Goal: Information Seeking & Learning: Find specific fact

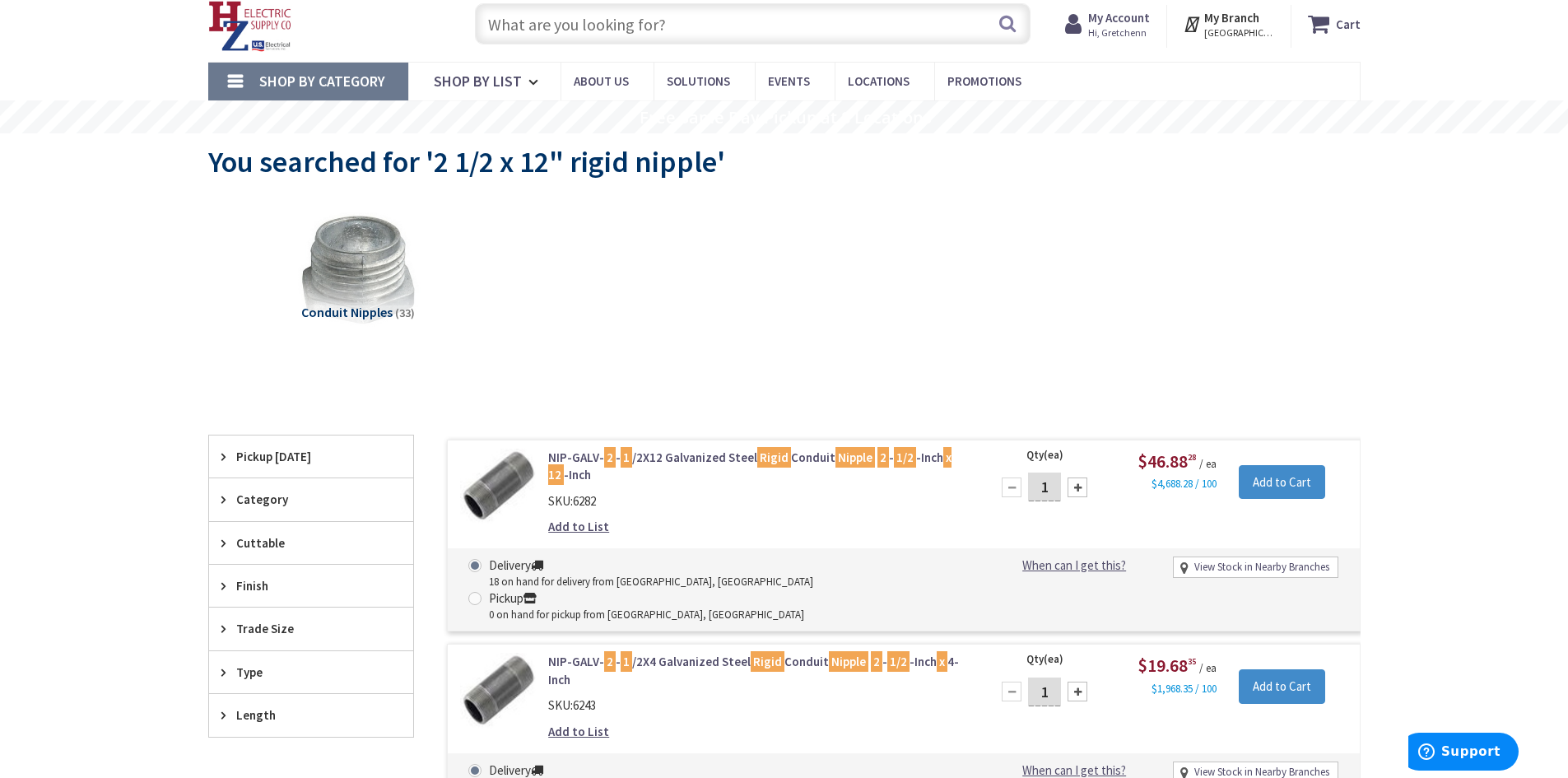
scroll to position [52, 0]
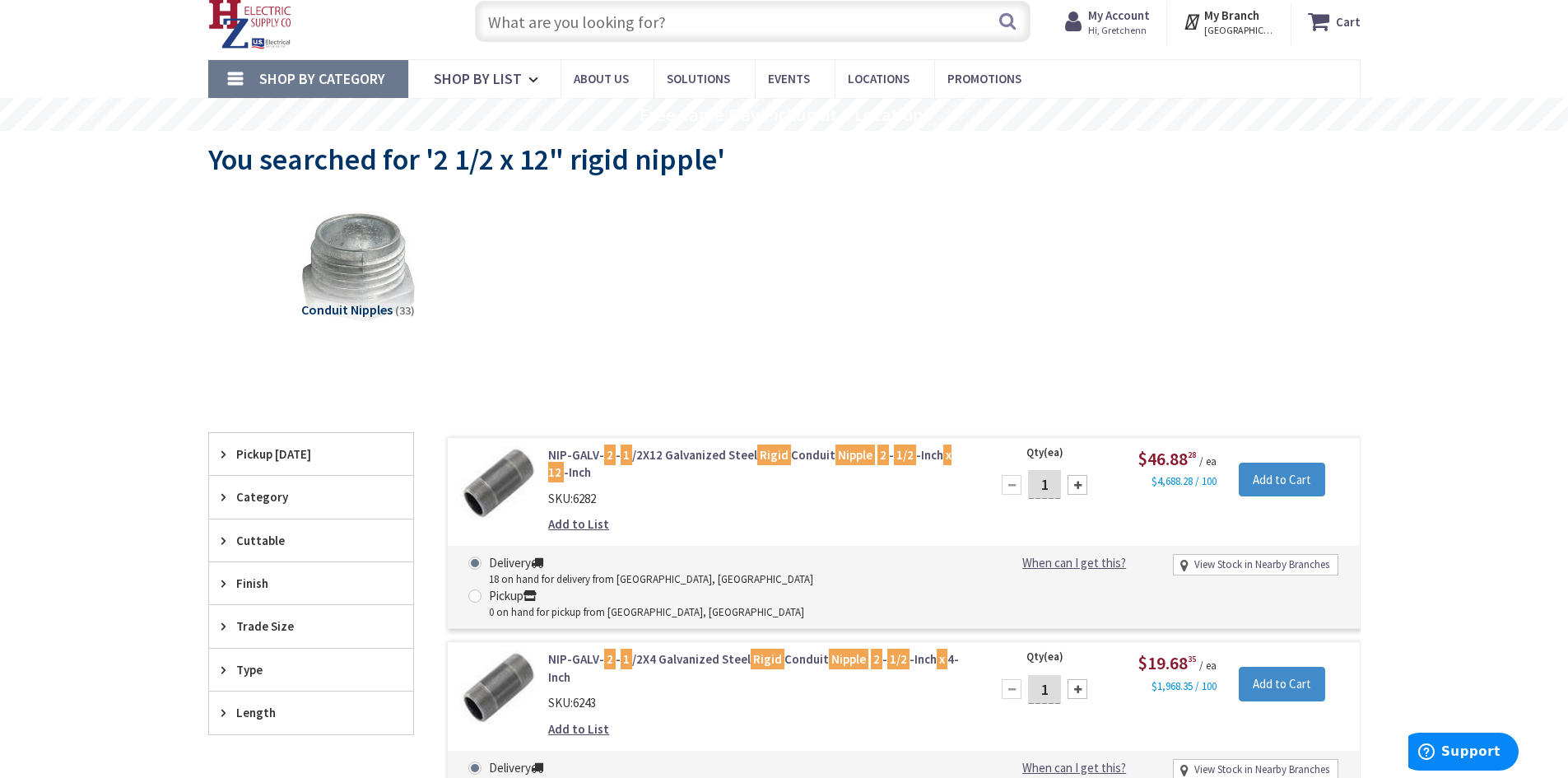
click at [940, 20] on input "text" at bounding box center [752, 21] width 555 height 41
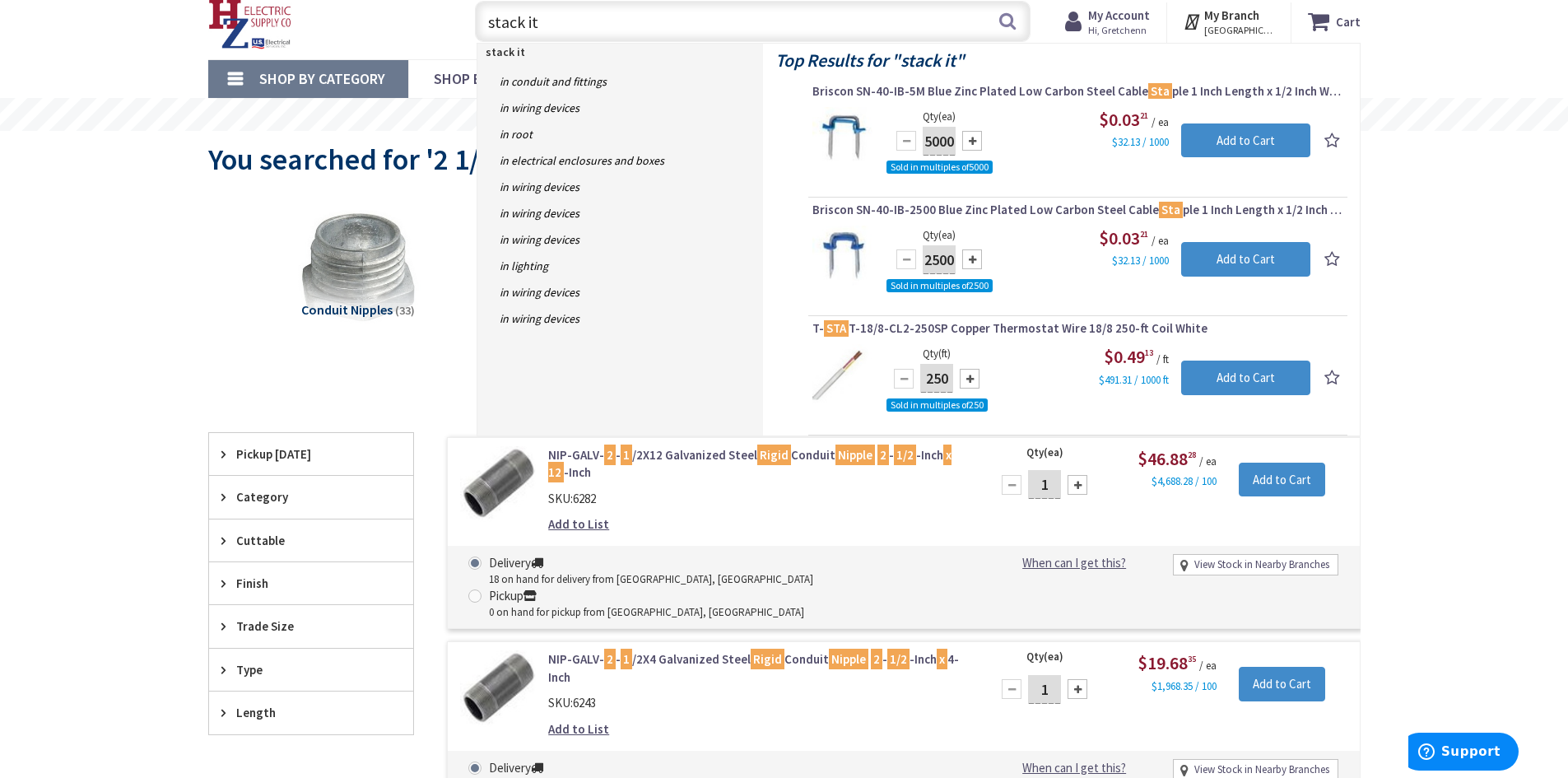
type input "stack its"
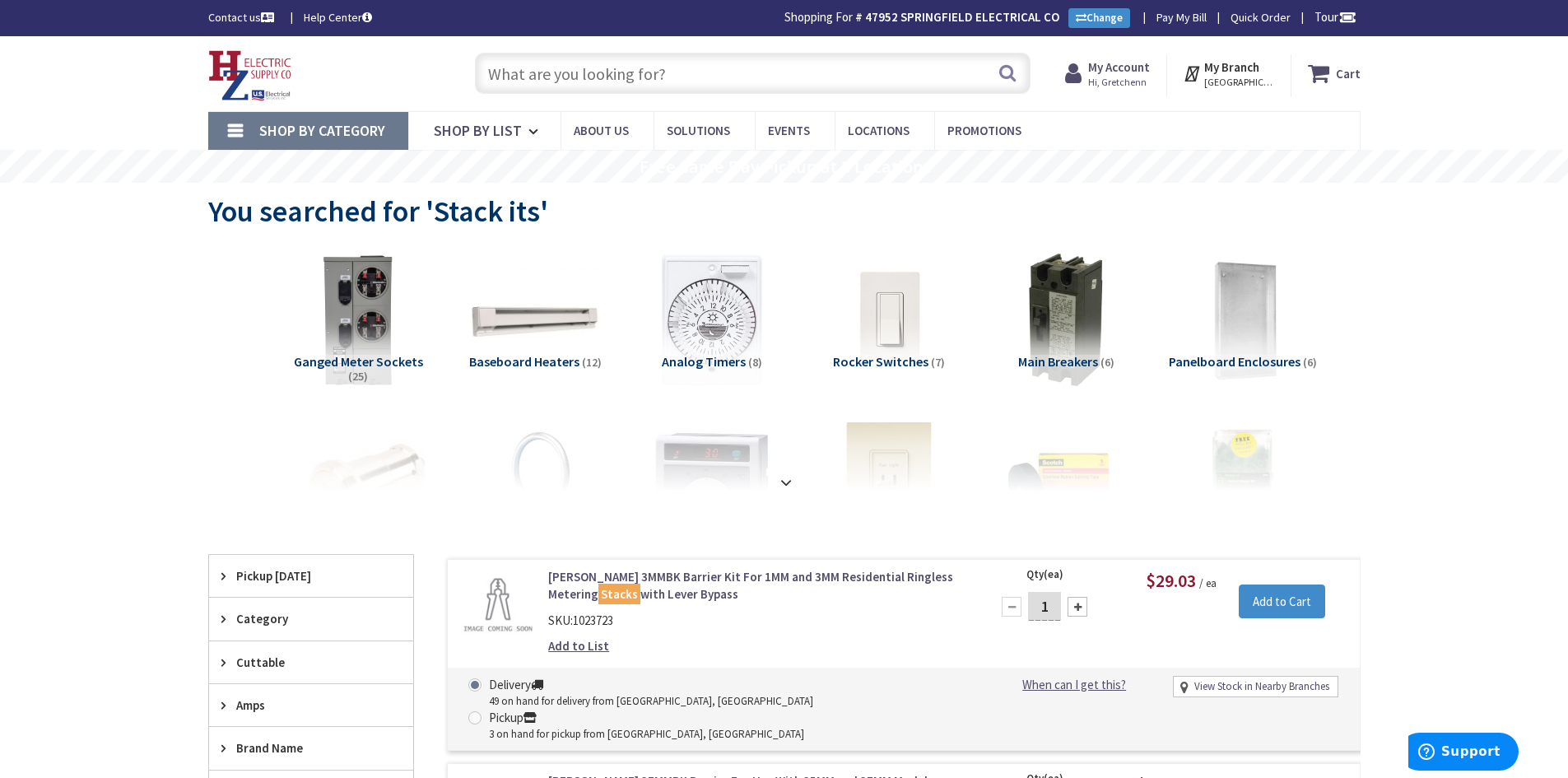
click at [533, 62] on input "text" at bounding box center [752, 73] width 555 height 41
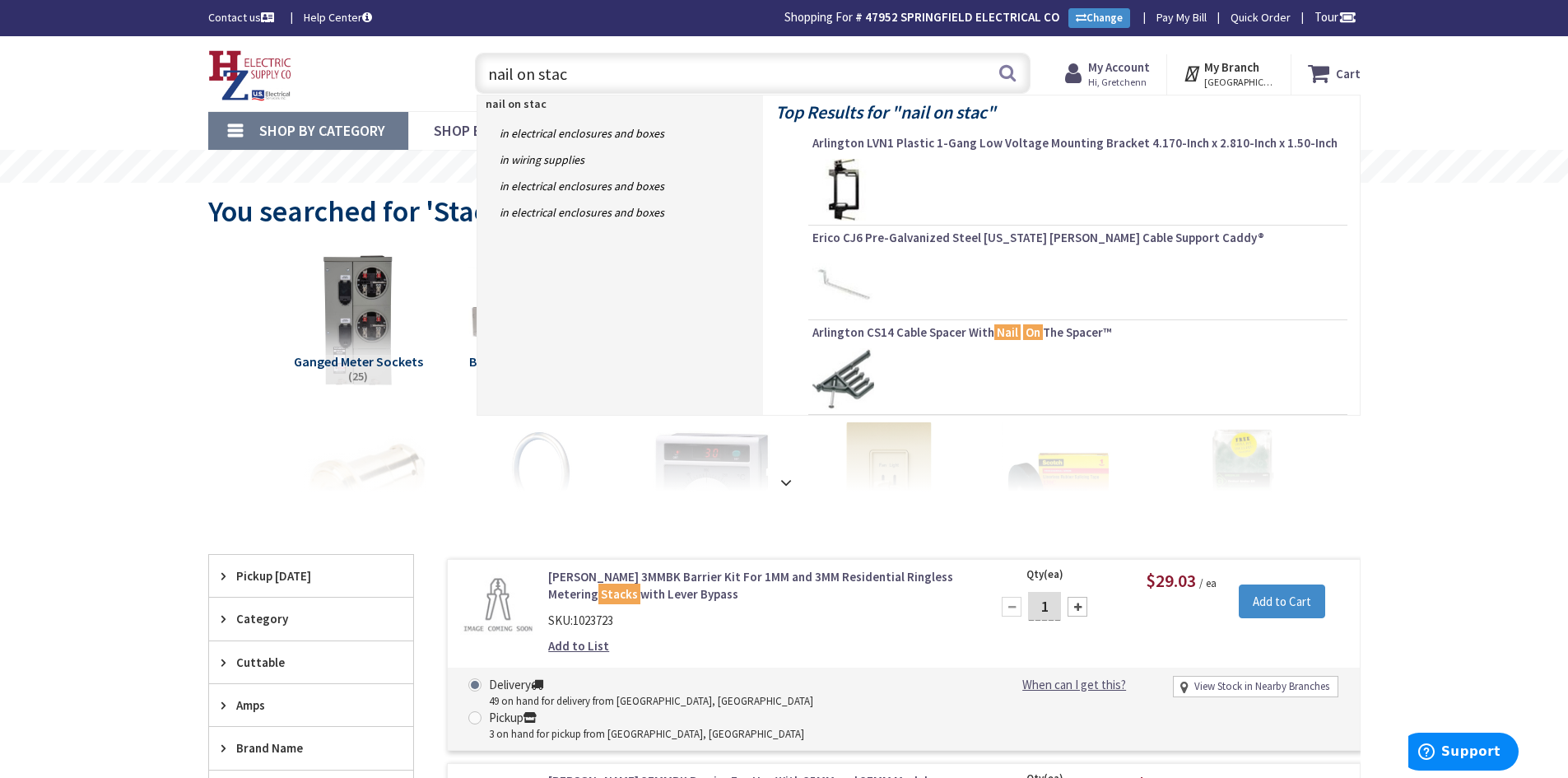
type input "nail on stack"
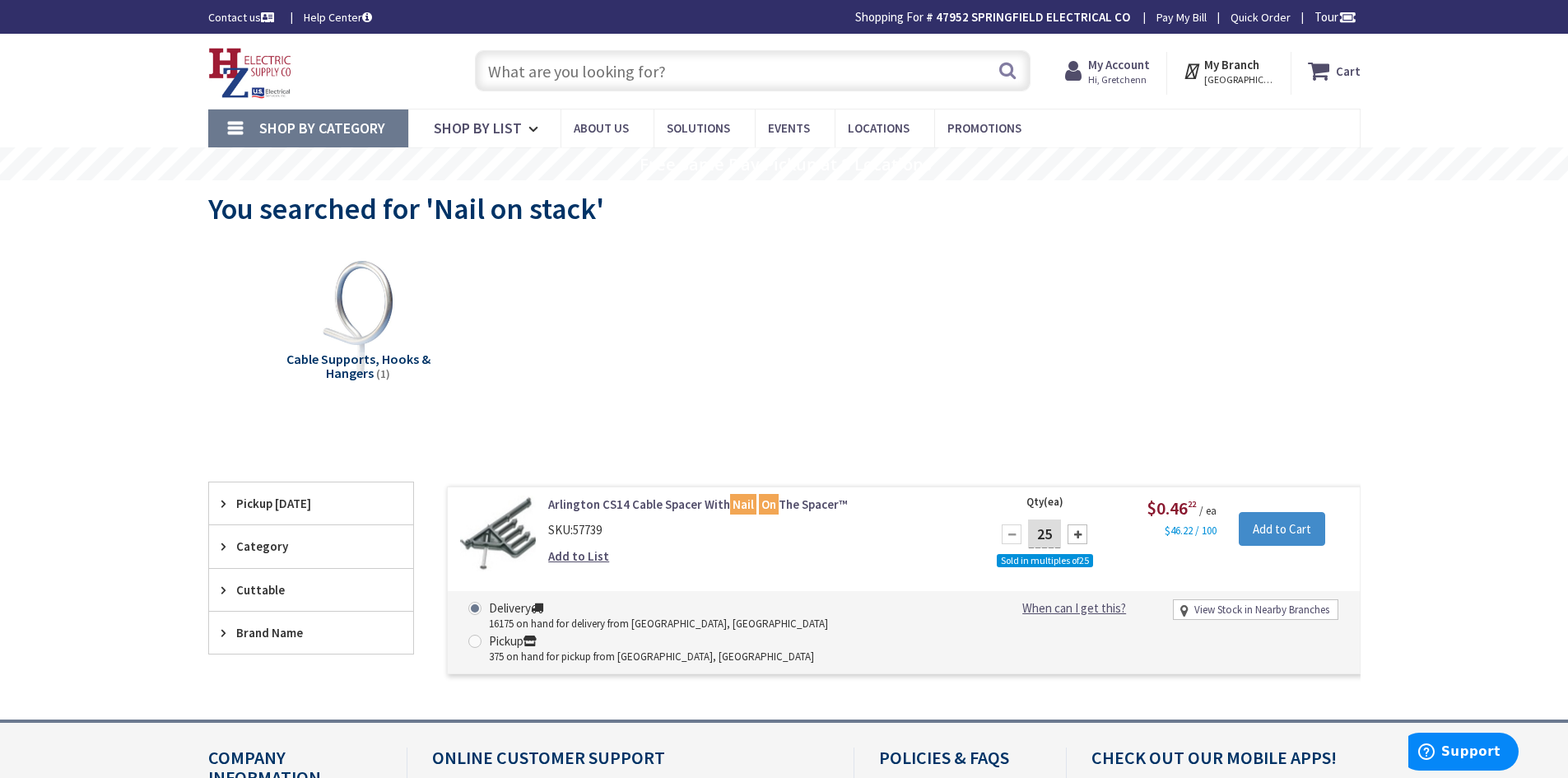
click at [502, 540] on img at bounding box center [498, 534] width 77 height 77
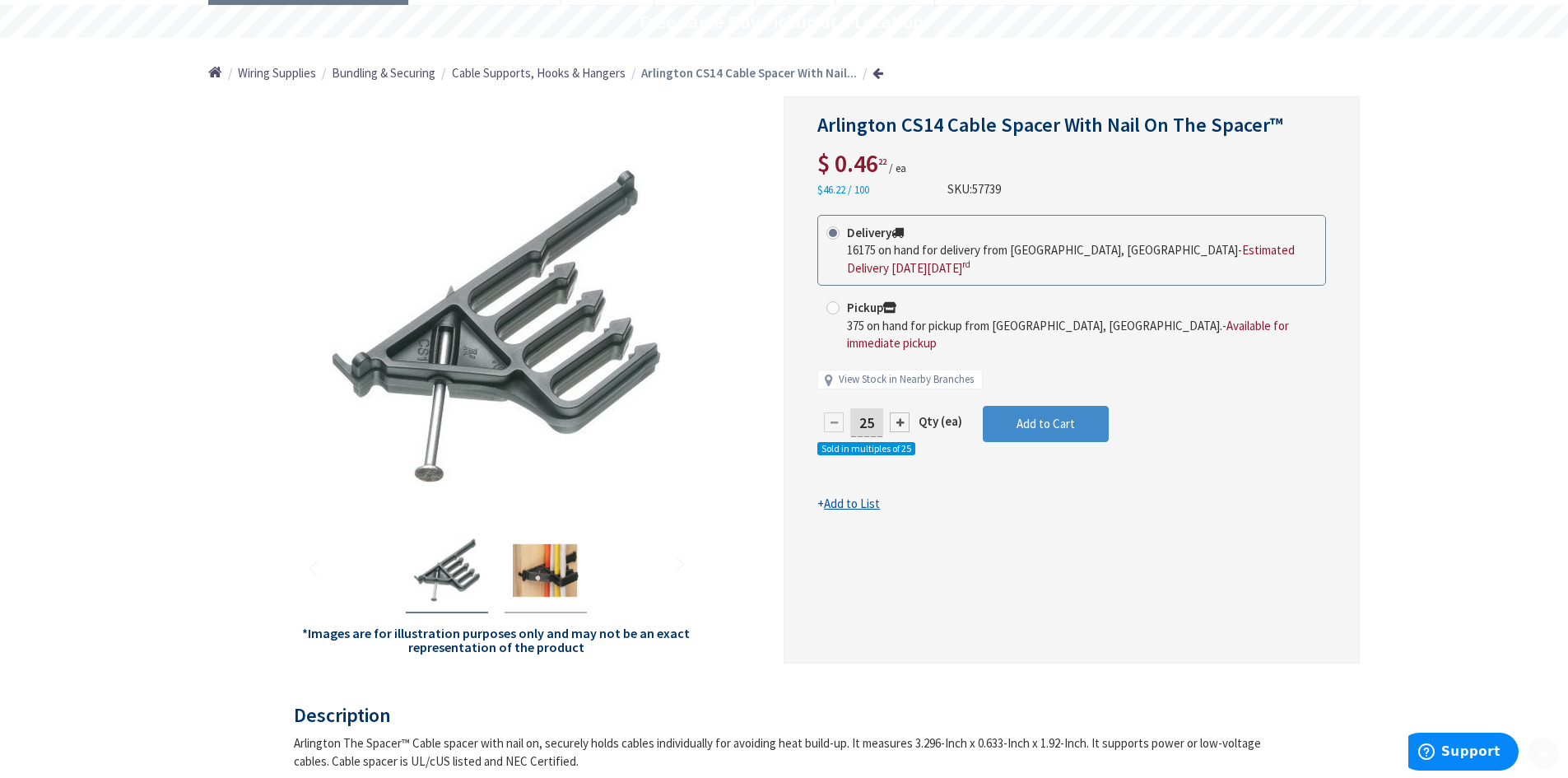
scroll to position [165, 0]
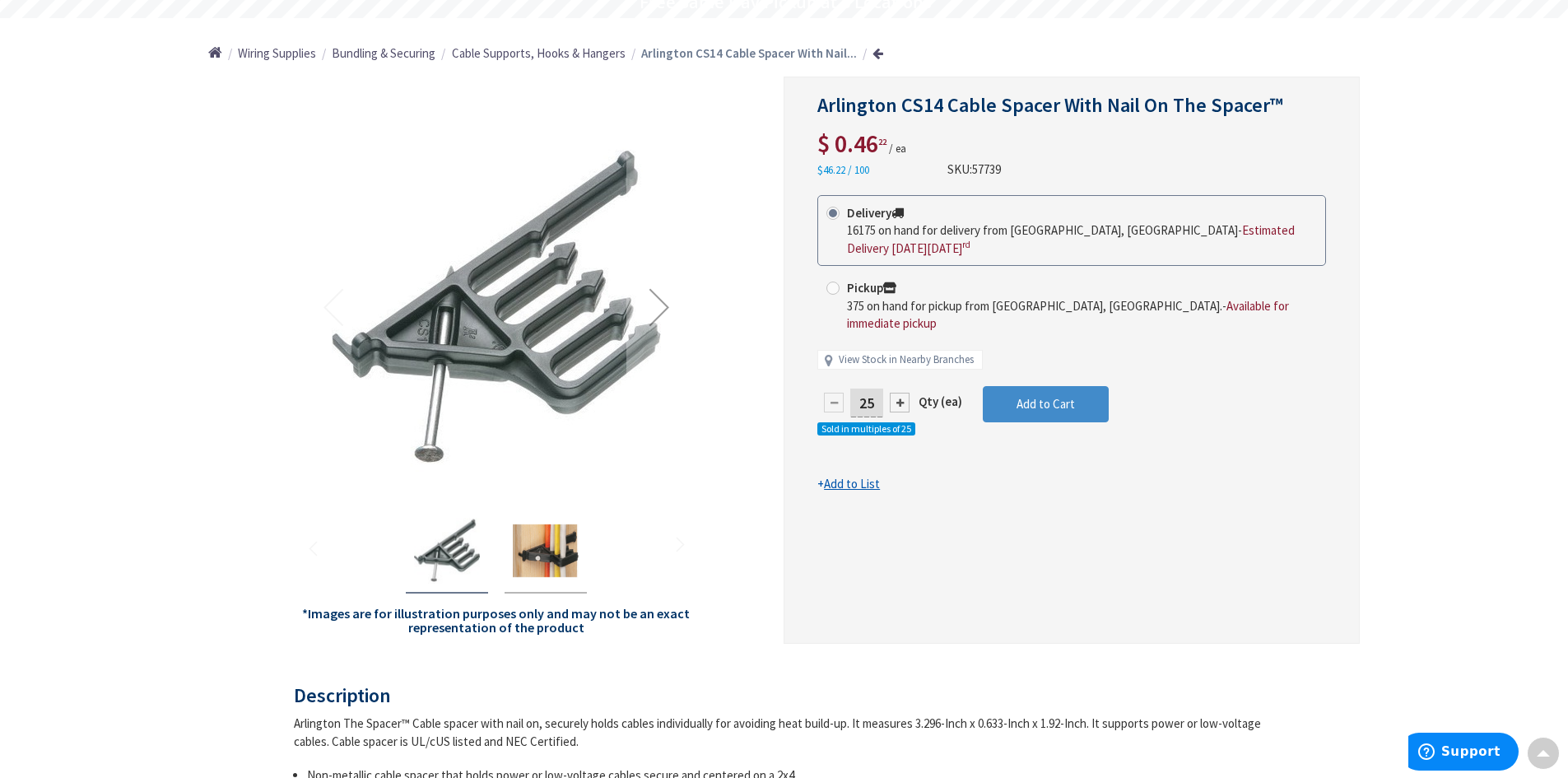
click at [553, 545] on img "Arlington CS14 Cable Spacer With Nail On The Spacer™" at bounding box center [546, 551] width 66 height 66
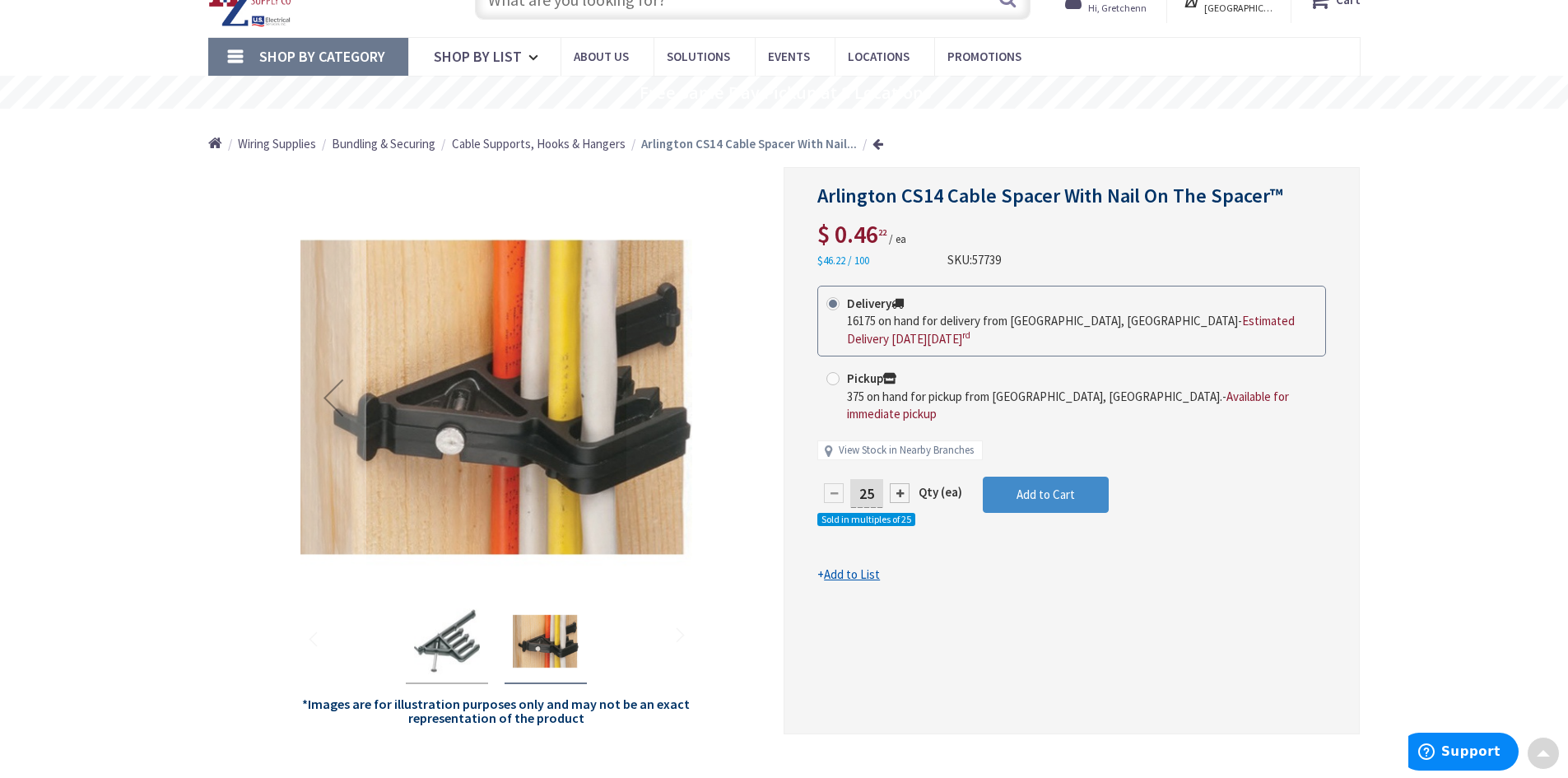
scroll to position [0, 0]
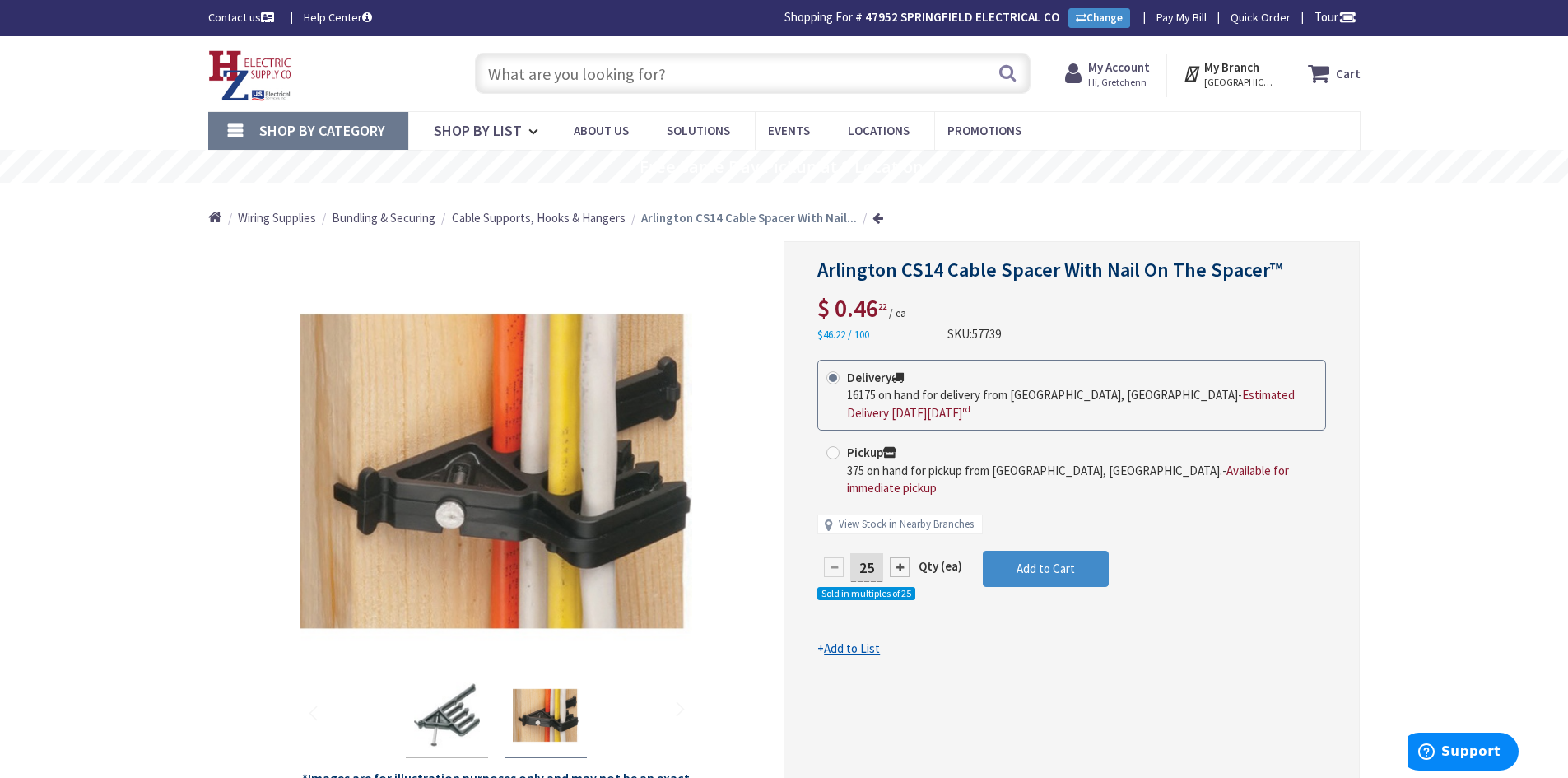
click at [546, 83] on input "text" at bounding box center [752, 73] width 555 height 41
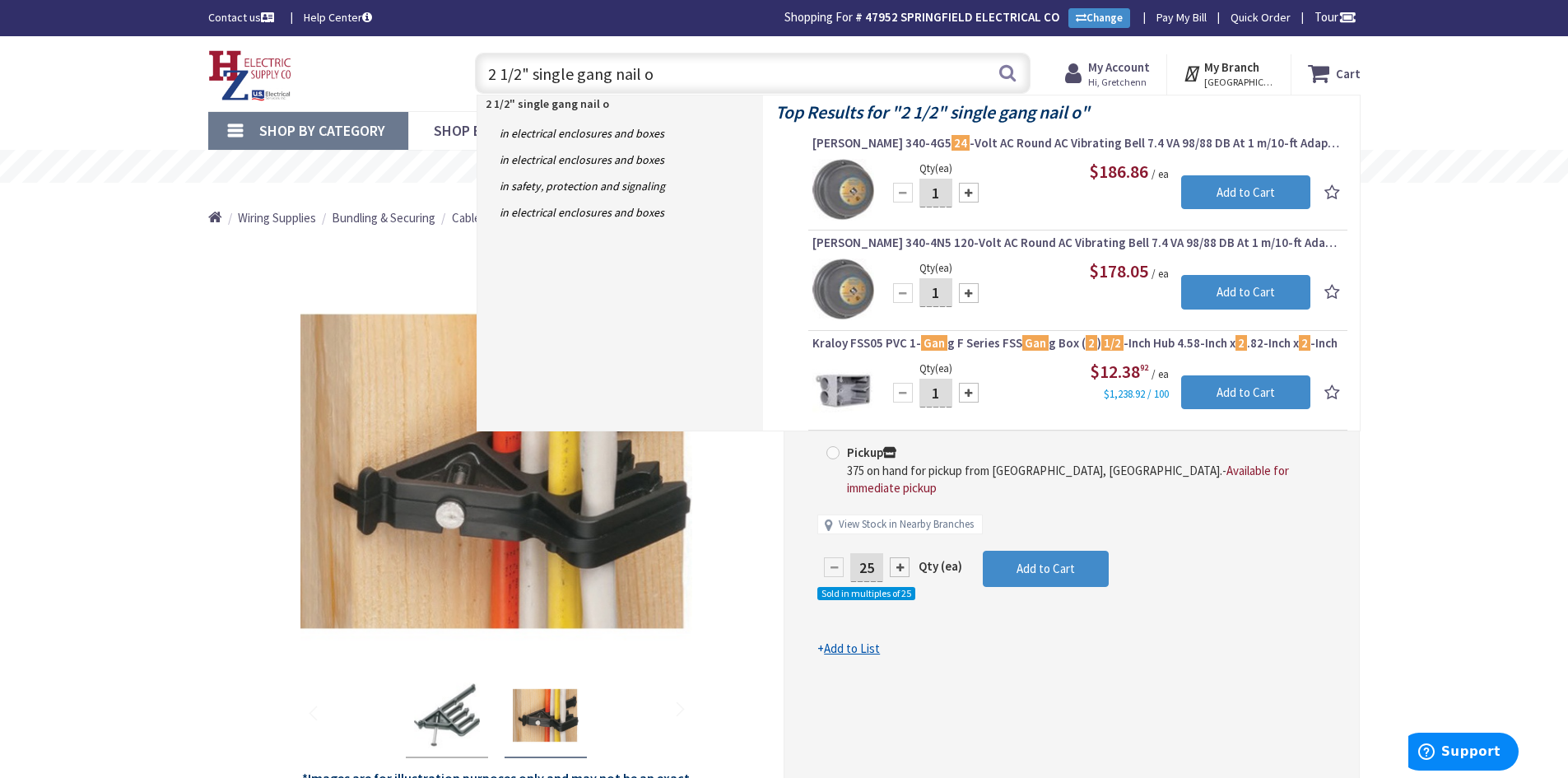
type input "2 1/2" single gang nail on"
